Goal: Task Accomplishment & Management: Complete application form

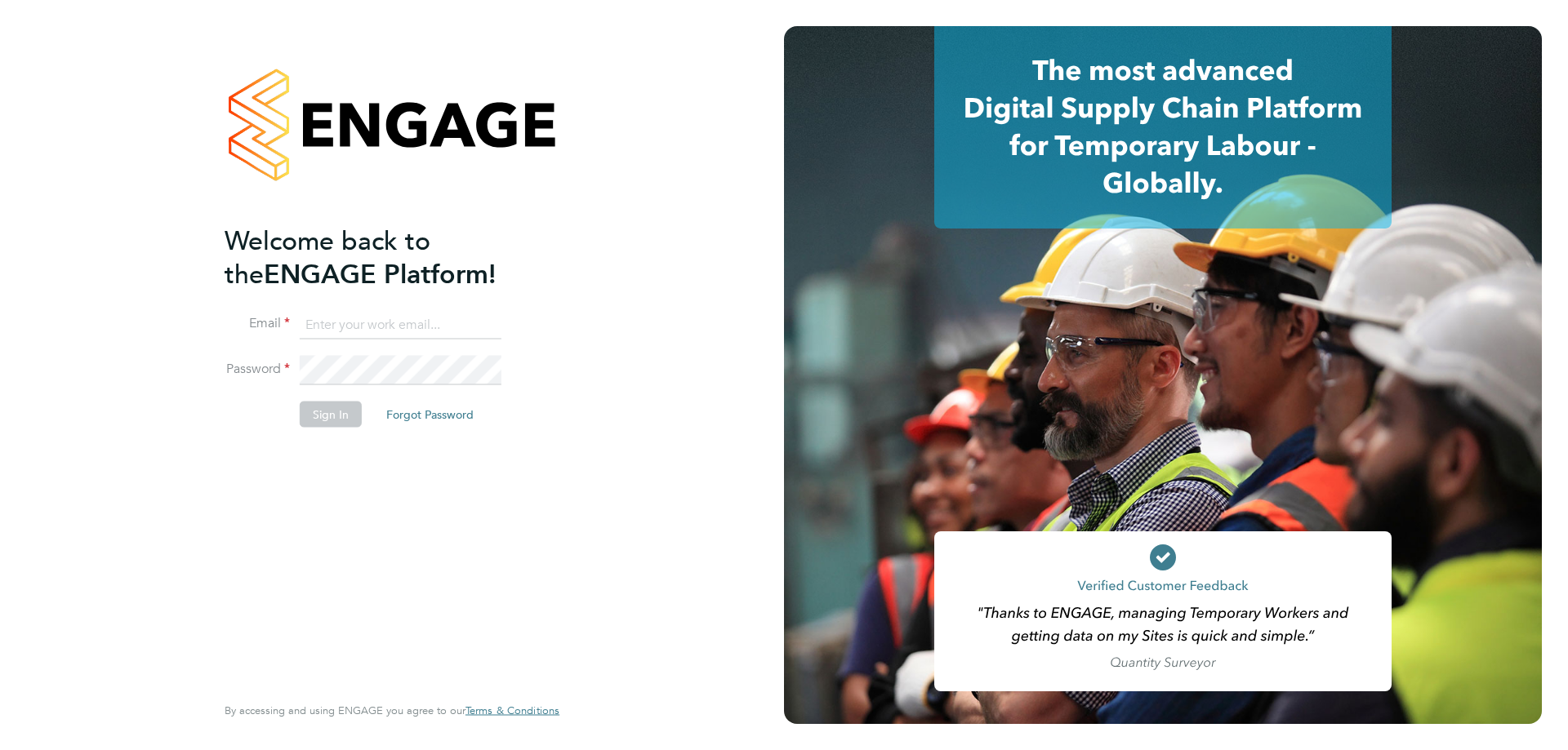
type input "karl.sandford@hmsworks.co.uk"
click at [320, 421] on button "Sign In" at bounding box center [330, 414] width 62 height 26
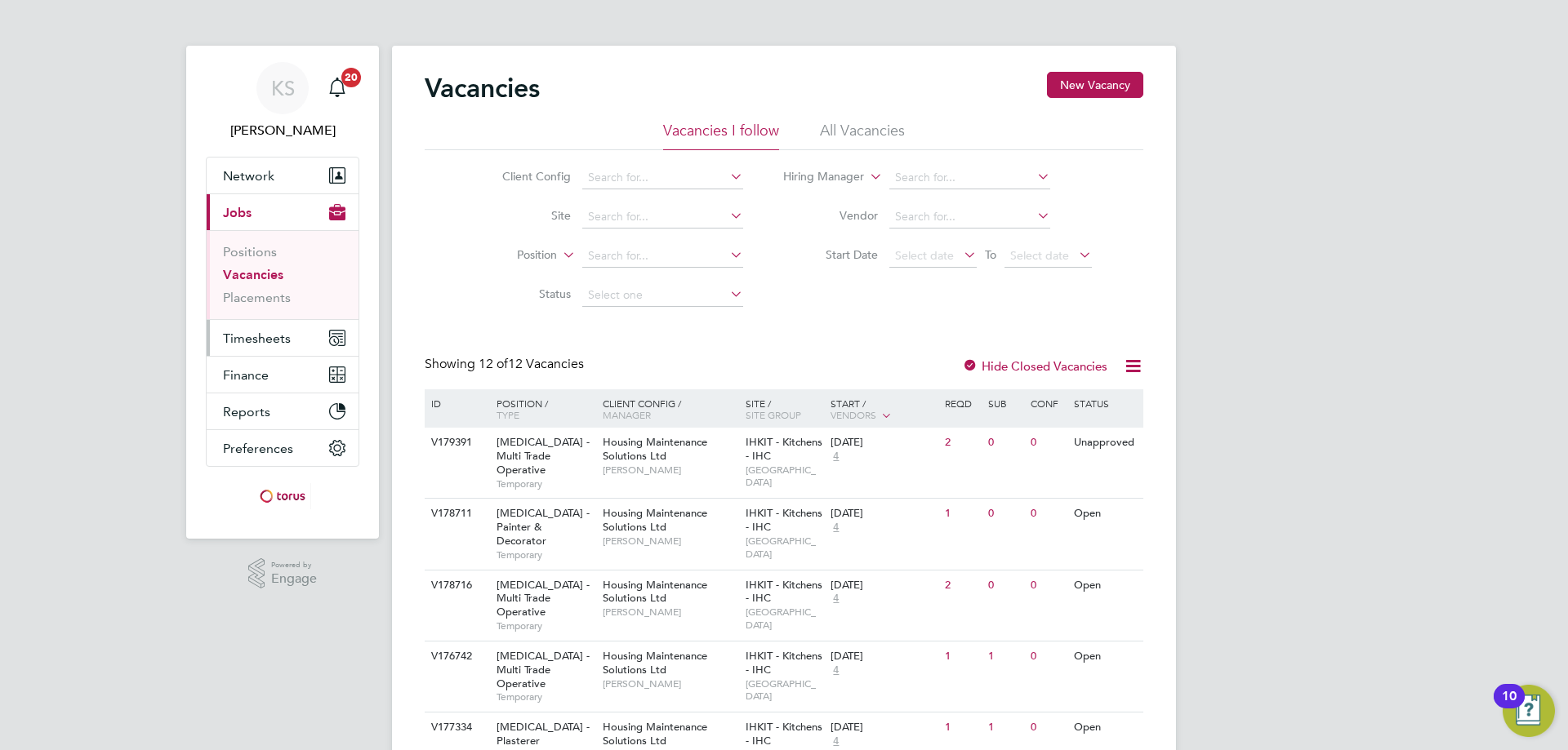
click at [271, 339] on span "Timesheets" at bounding box center [257, 339] width 68 height 16
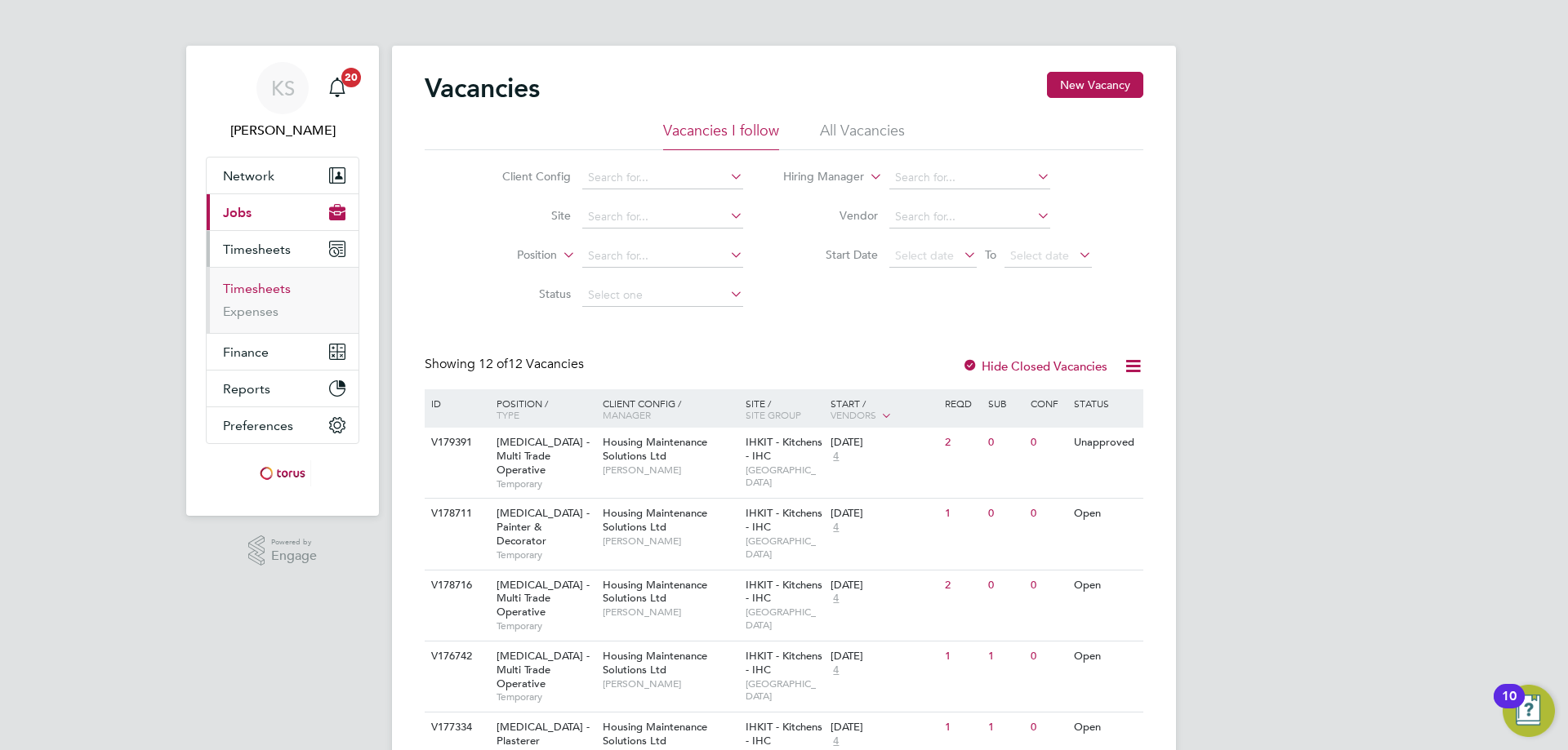
click at [266, 291] on link "Timesheets" at bounding box center [257, 289] width 68 height 16
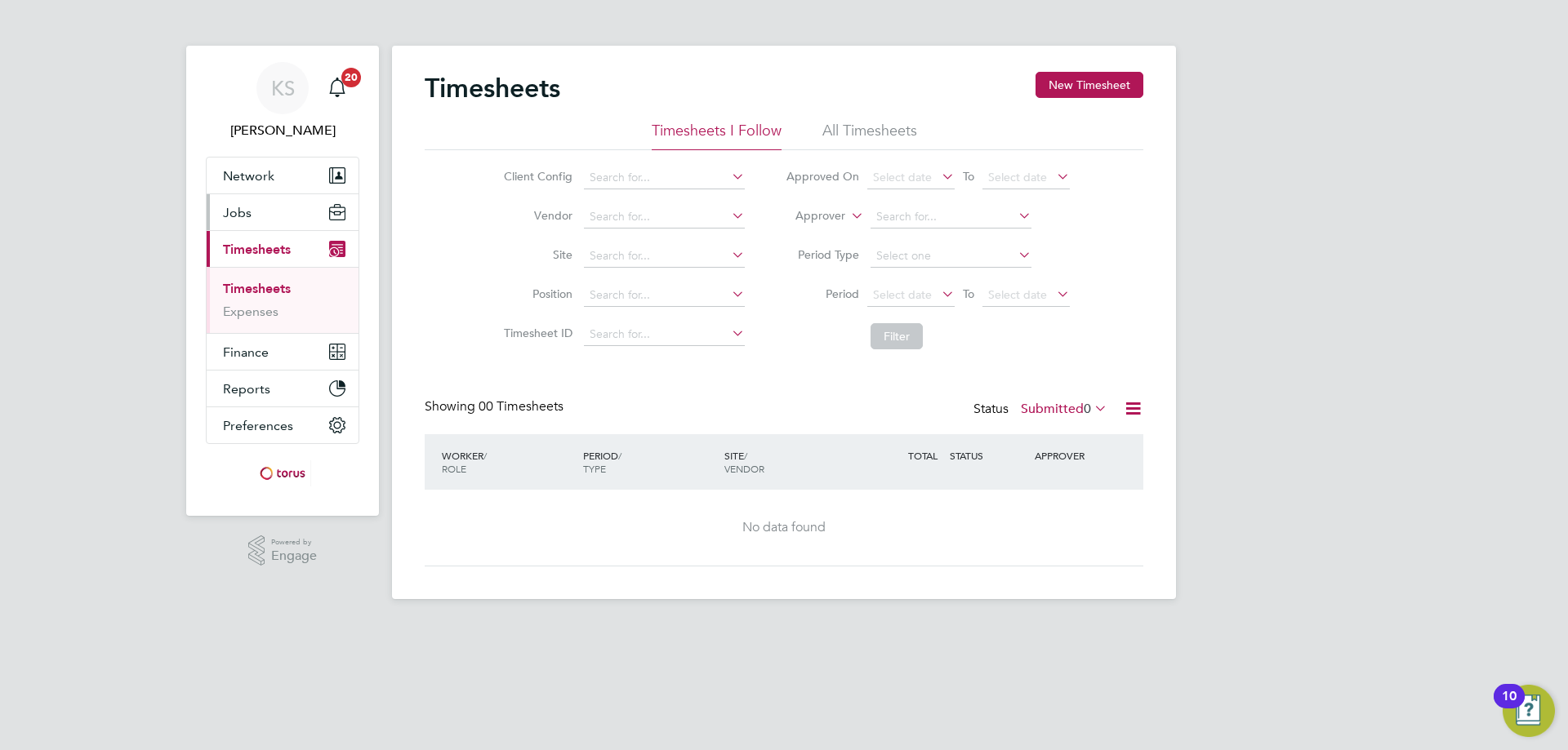
click at [236, 214] on span "Jobs" at bounding box center [237, 213] width 29 height 16
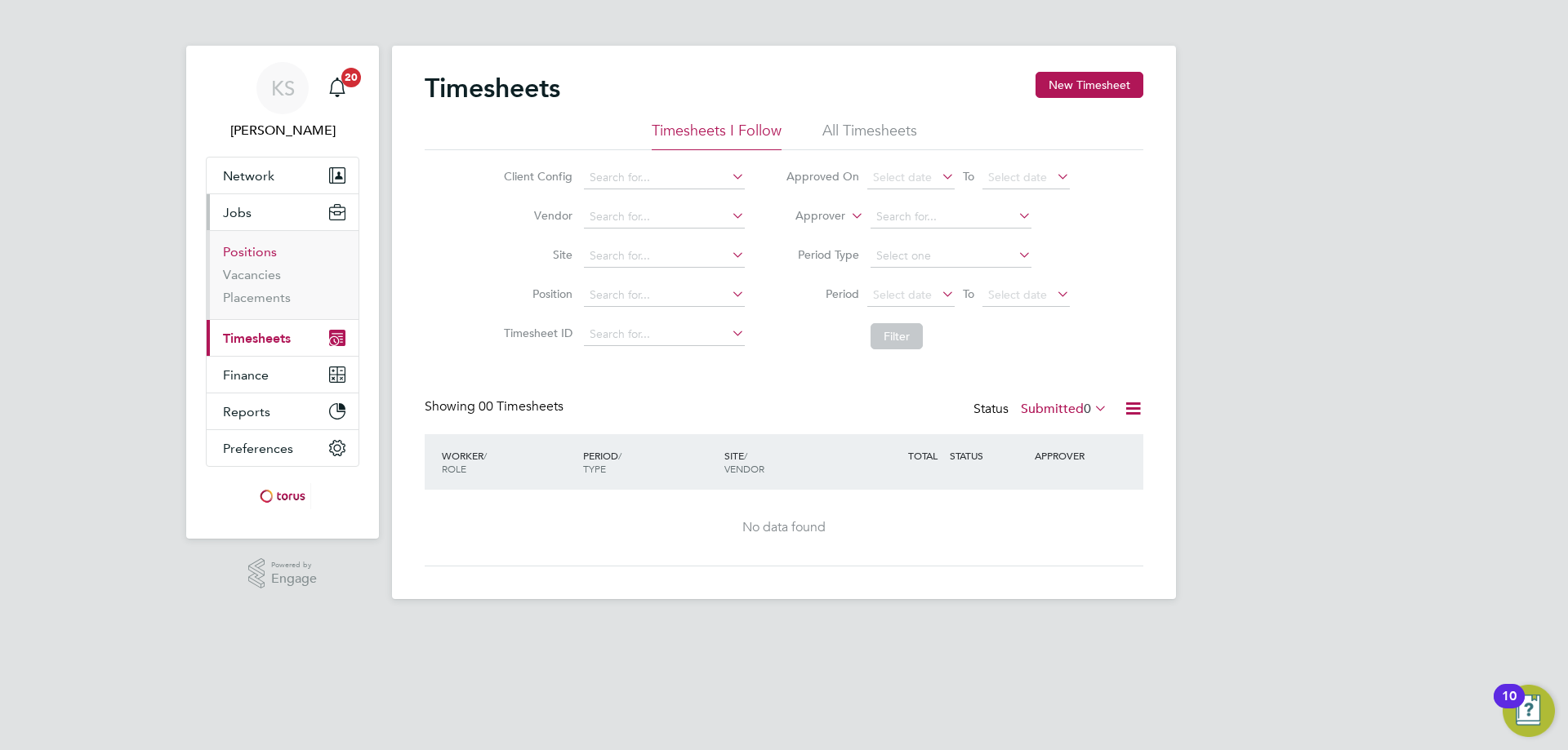
click at [268, 253] on link "Positions" at bounding box center [250, 252] width 54 height 16
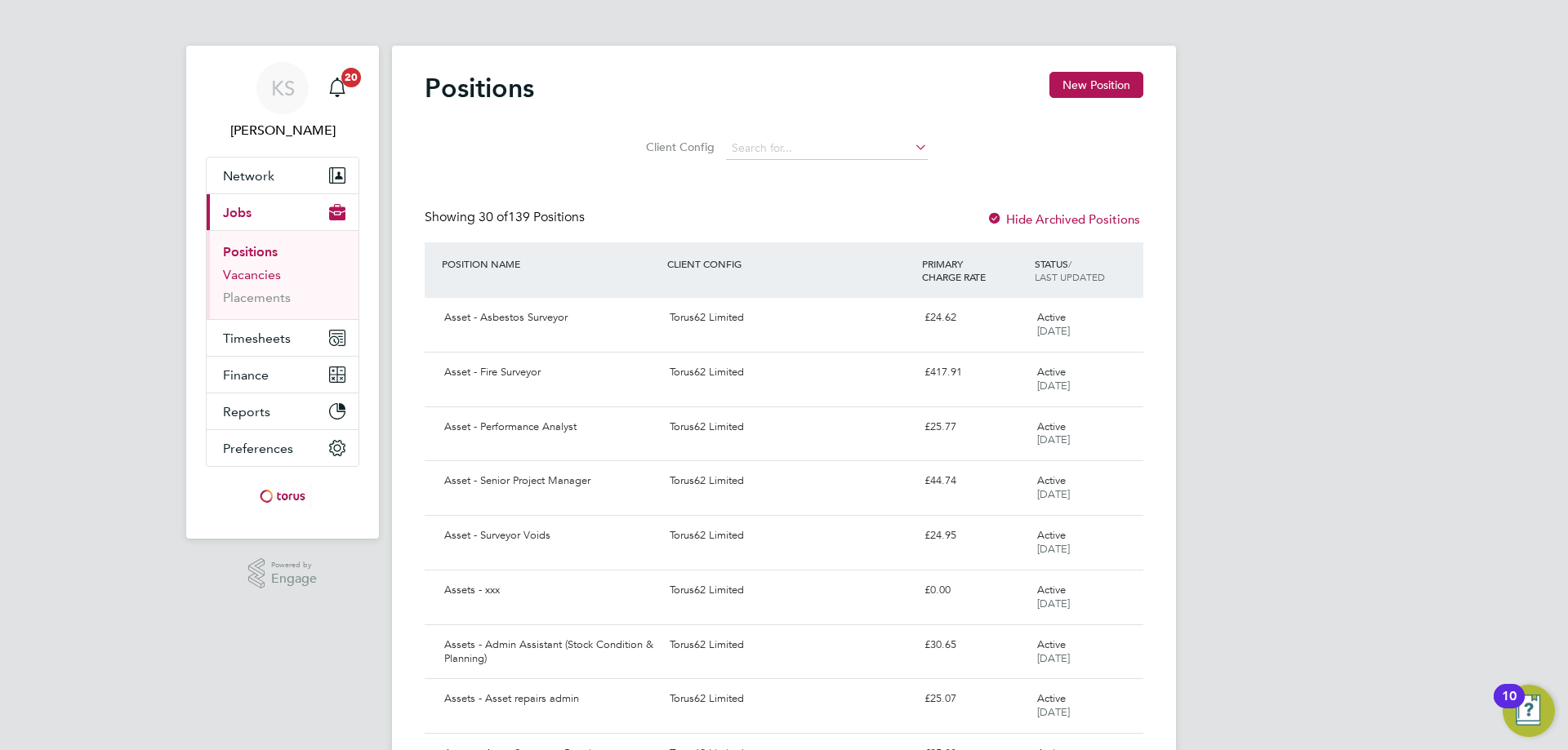
click at [246, 269] on link "Vacancies" at bounding box center [252, 275] width 58 height 16
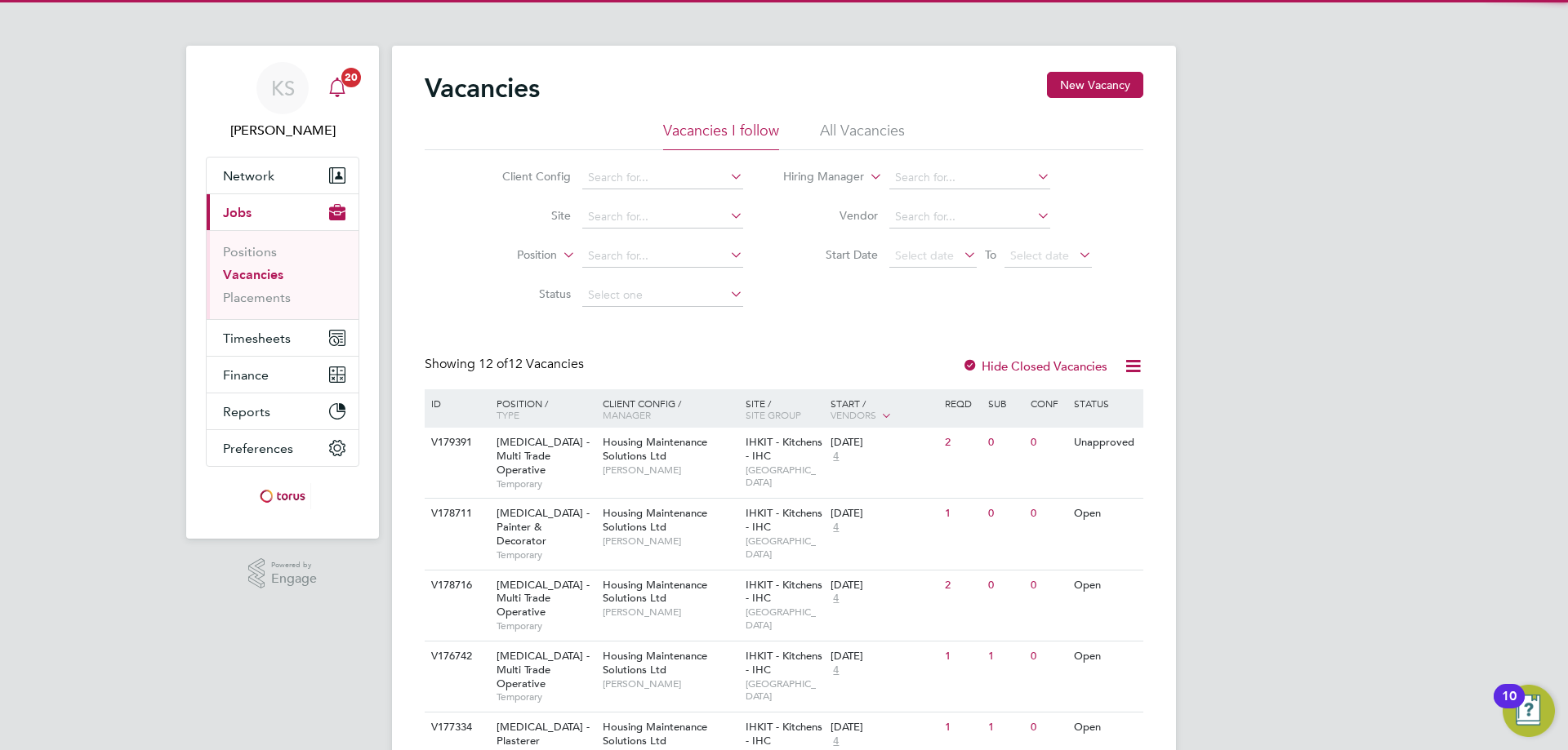
click at [343, 80] on span "20" at bounding box center [351, 77] width 20 height 20
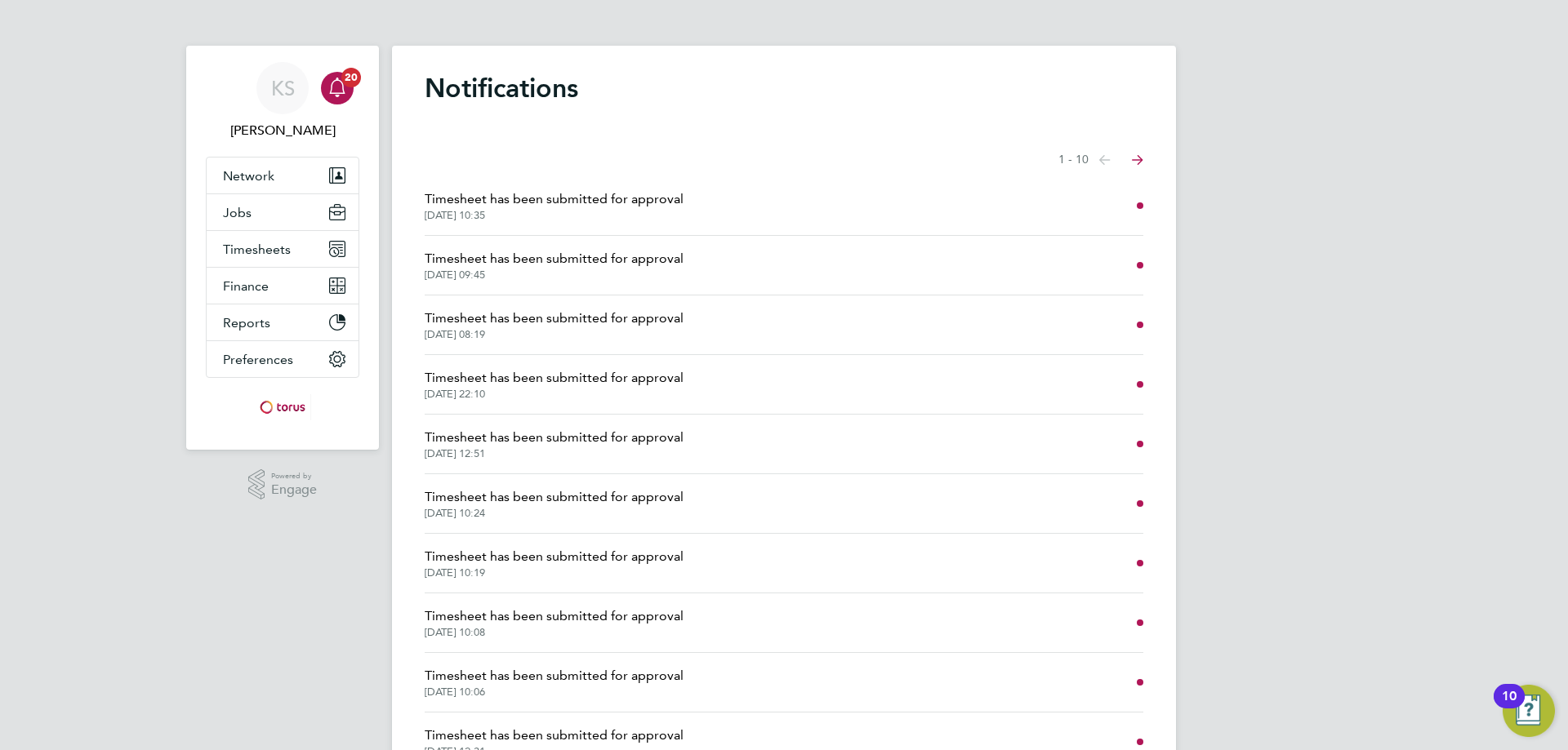
scroll to position [81, 0]
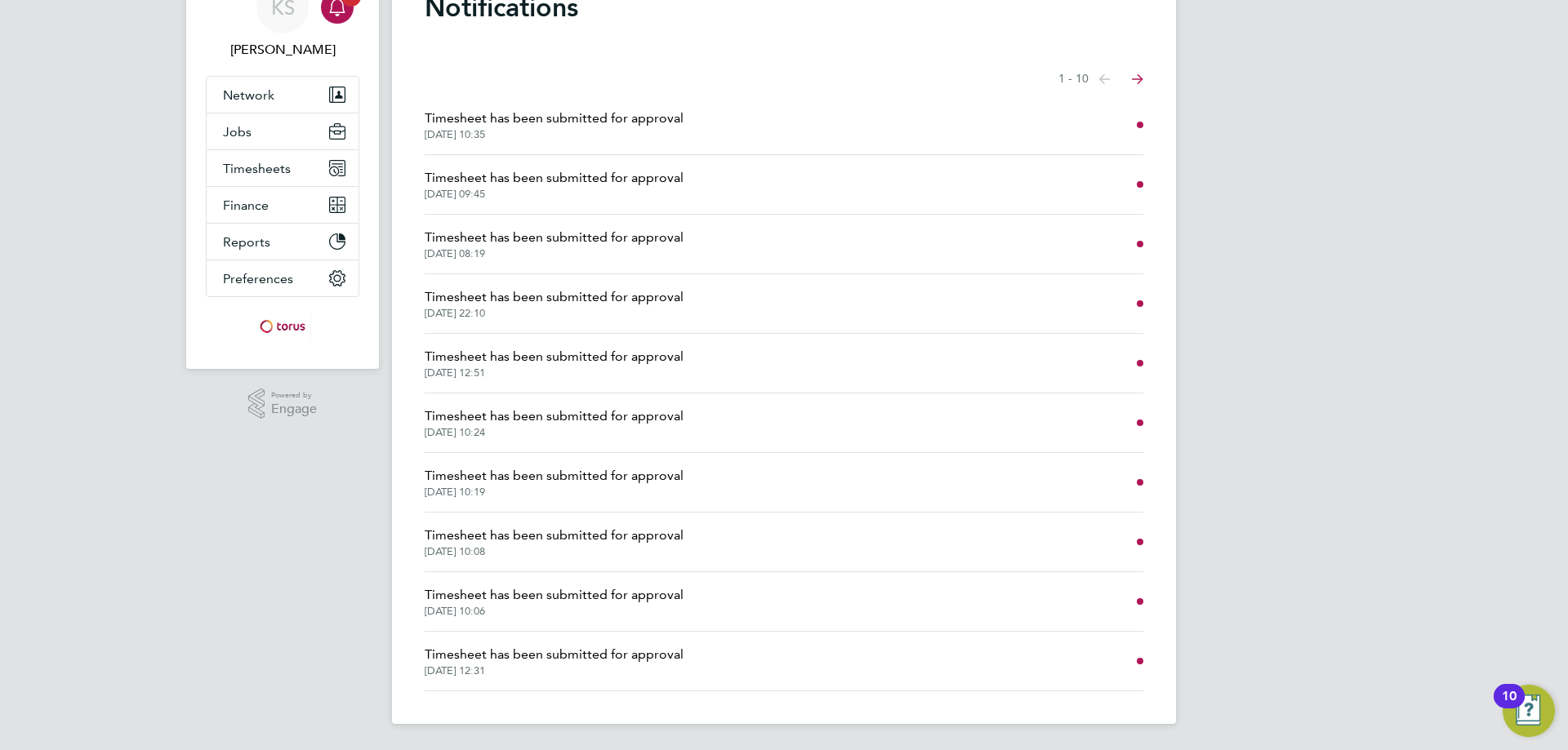
click at [1129, 75] on button "Next page" at bounding box center [1137, 79] width 33 height 33
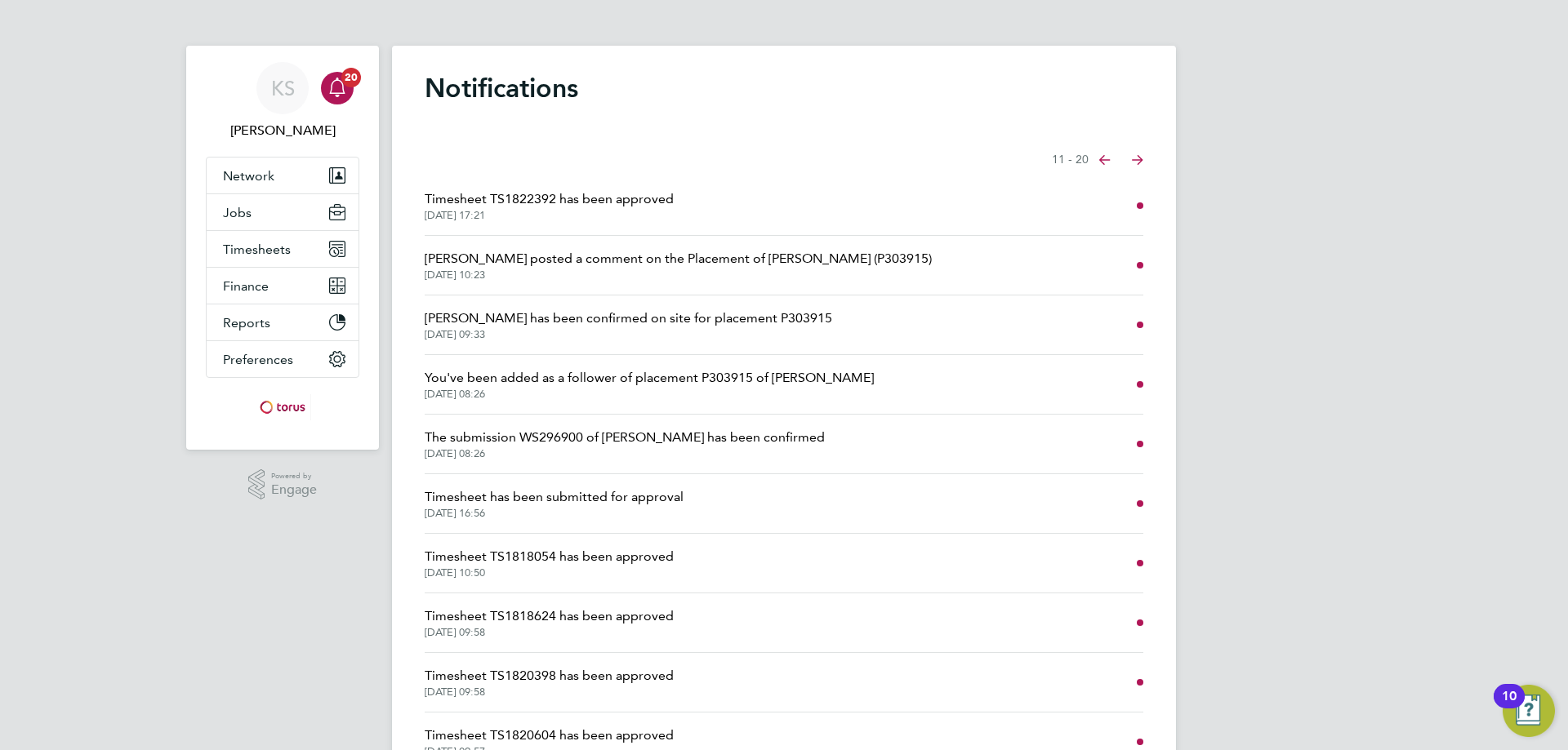
scroll to position [81, 0]
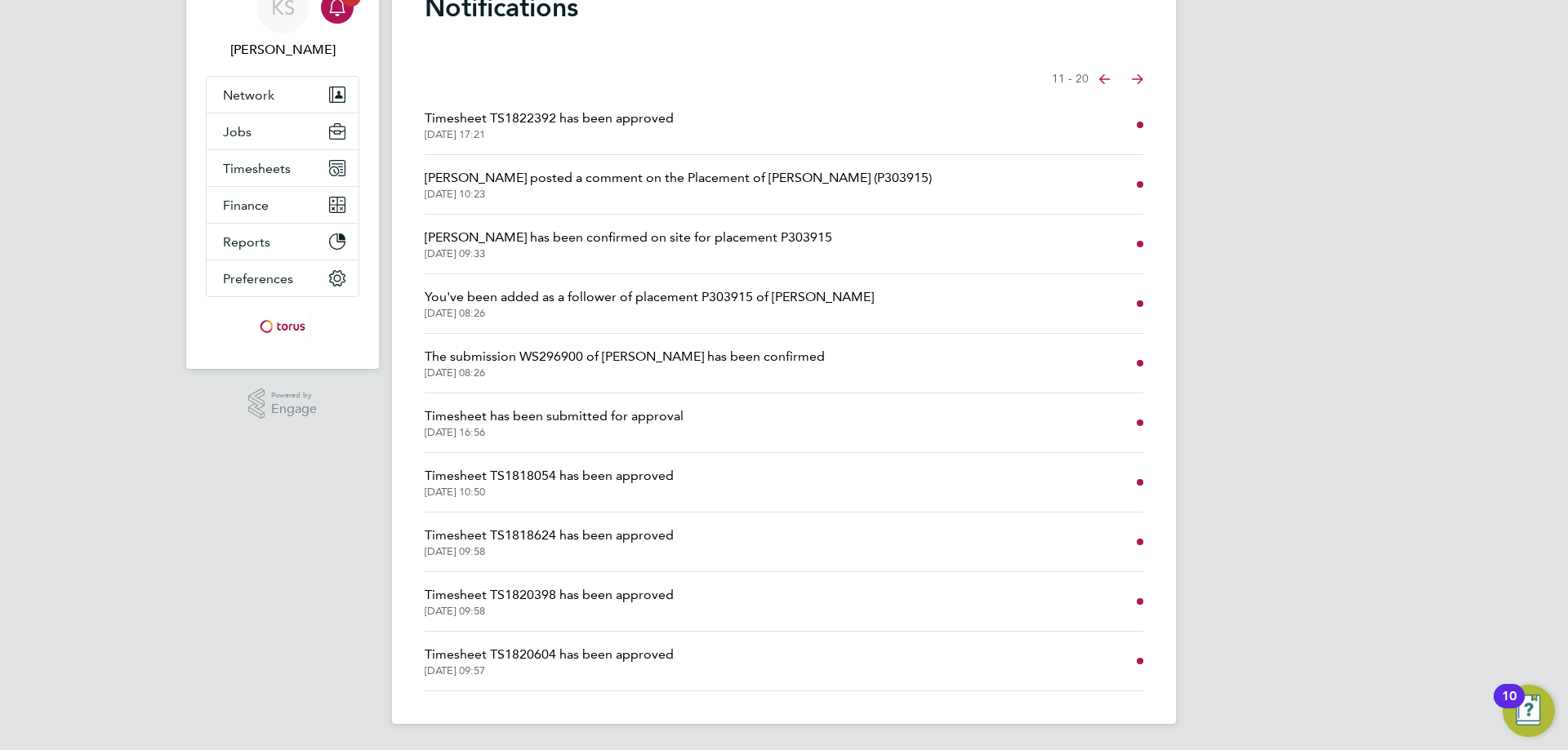
click at [1144, 73] on button "Next page" at bounding box center [1137, 79] width 33 height 33
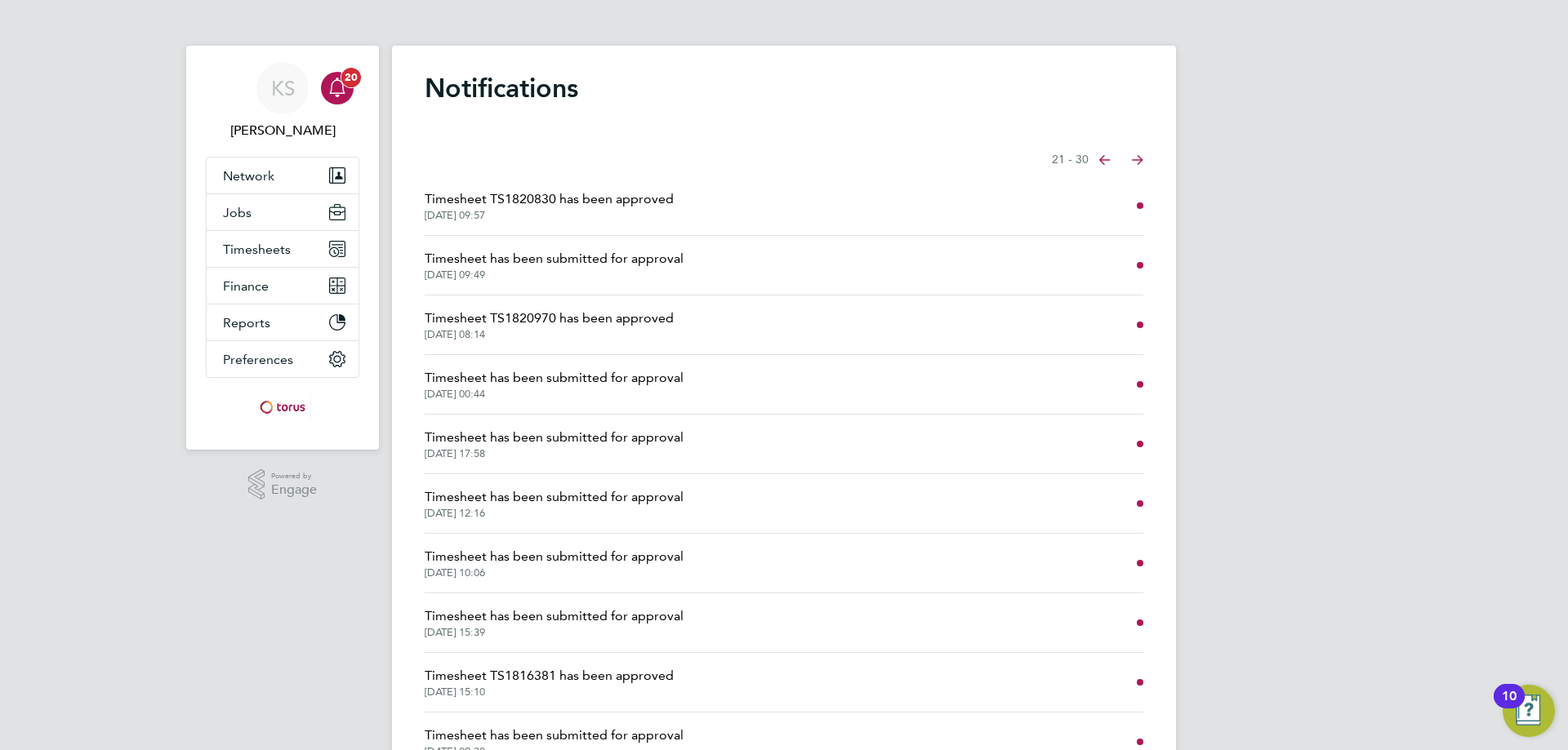
click at [339, 83] on icon "Main navigation" at bounding box center [337, 87] width 20 height 20
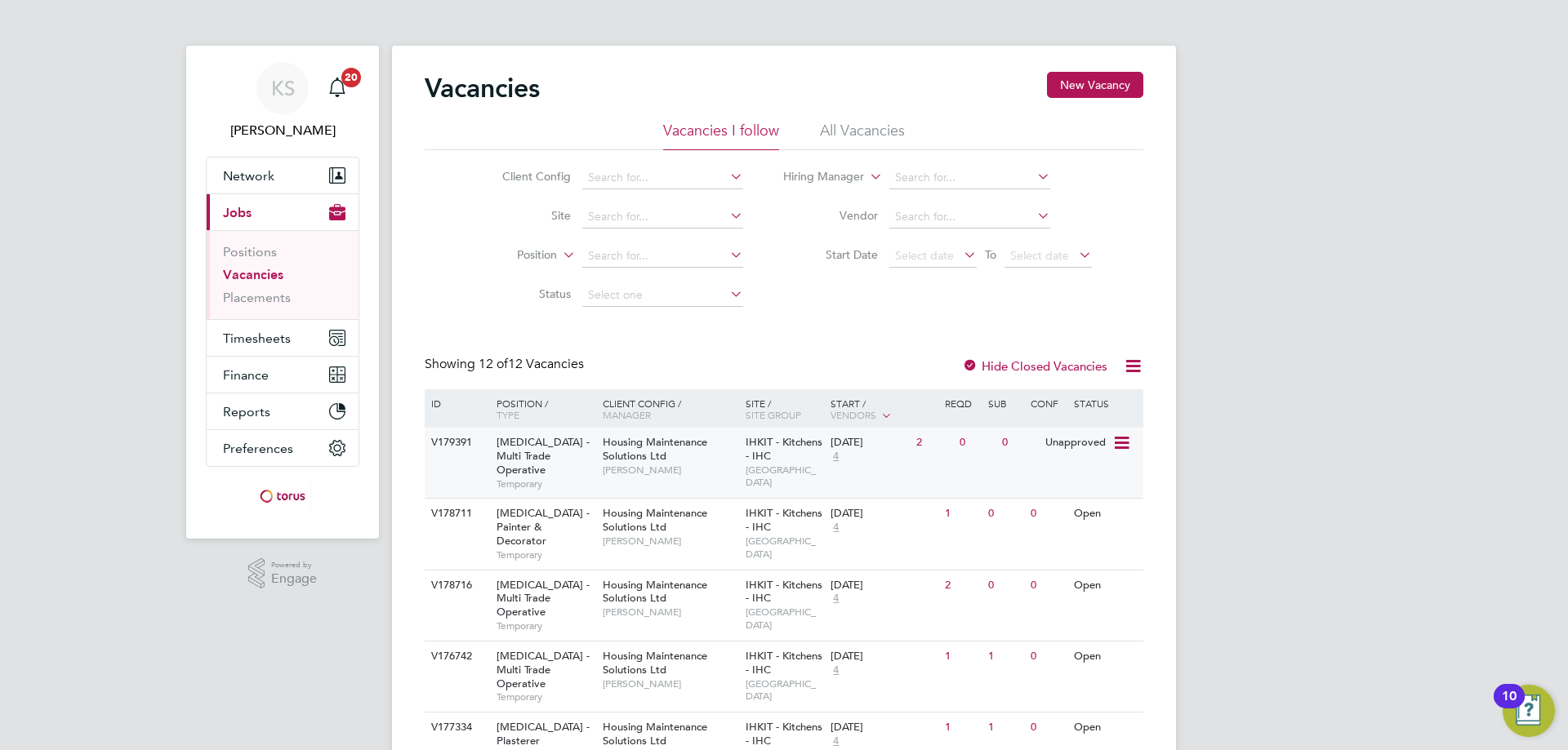
click at [530, 437] on span "[MEDICAL_DATA] - Multi Trade Operative" at bounding box center [543, 456] width 93 height 42
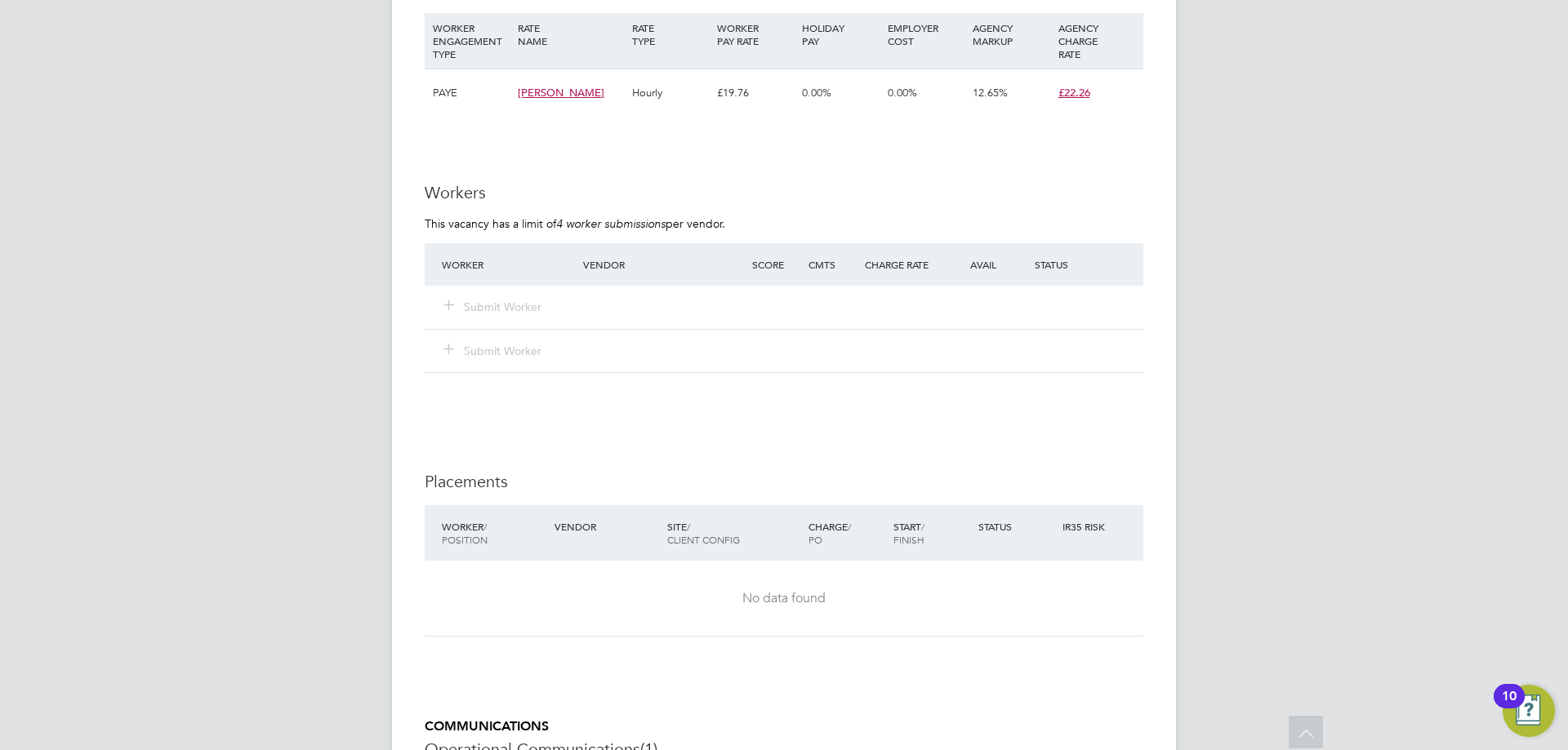
scroll to position [1371, 0]
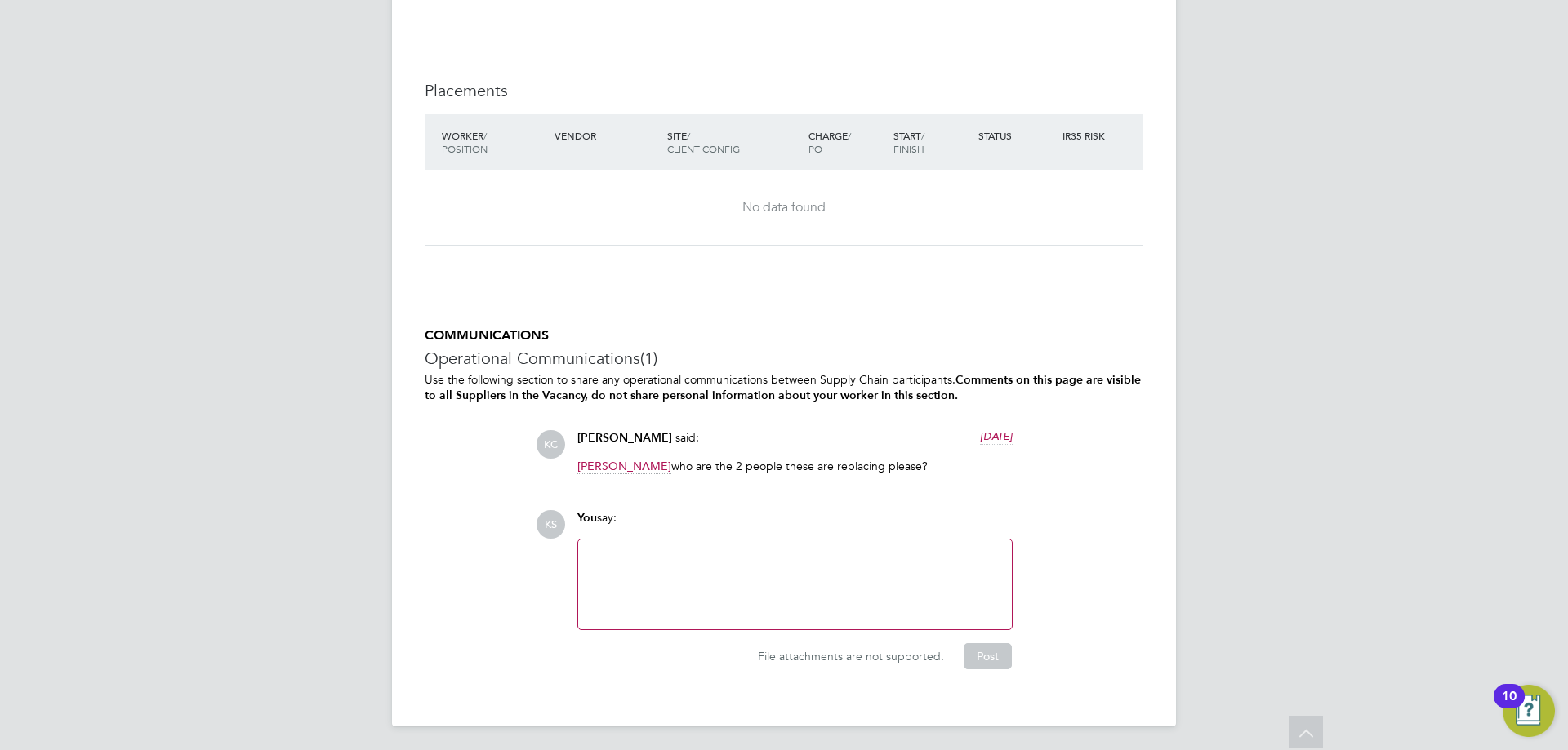
click at [764, 594] on div at bounding box center [794, 584] width 414 height 70
click at [1004, 654] on button "Post" at bounding box center [987, 656] width 48 height 26
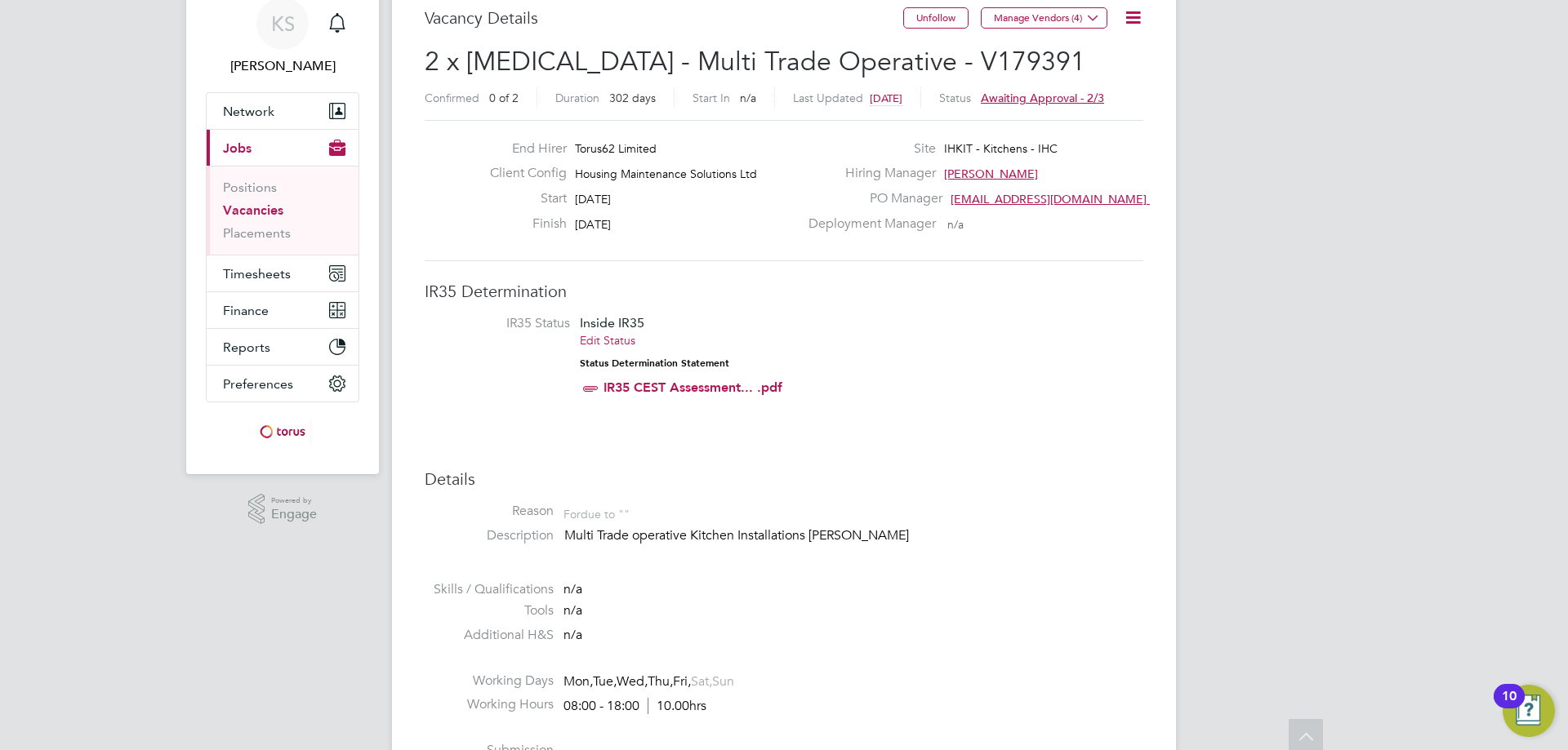
scroll to position [0, 0]
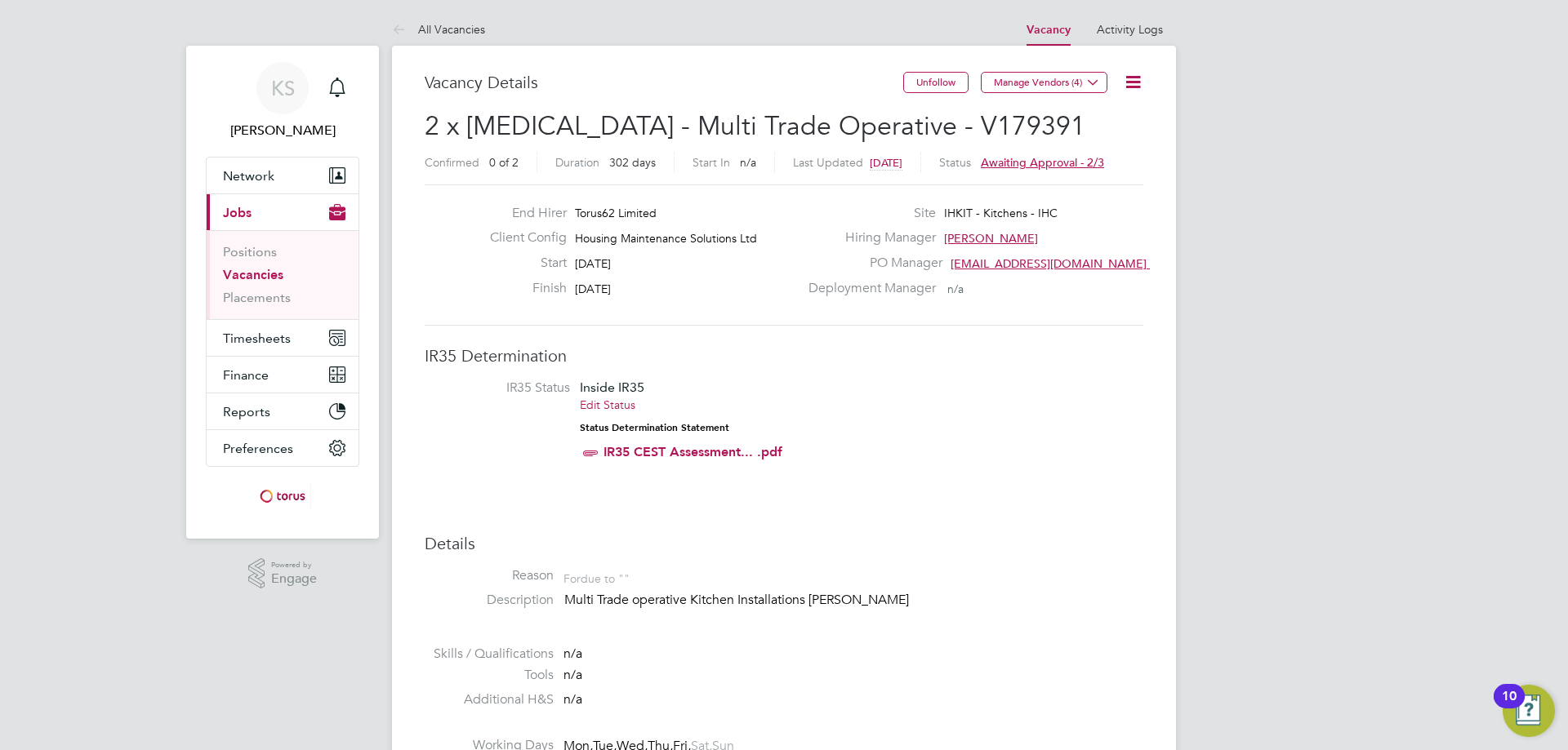
click at [440, 28] on link "All Vacancies" at bounding box center [438, 29] width 93 height 15
